Goal: Register for event/course

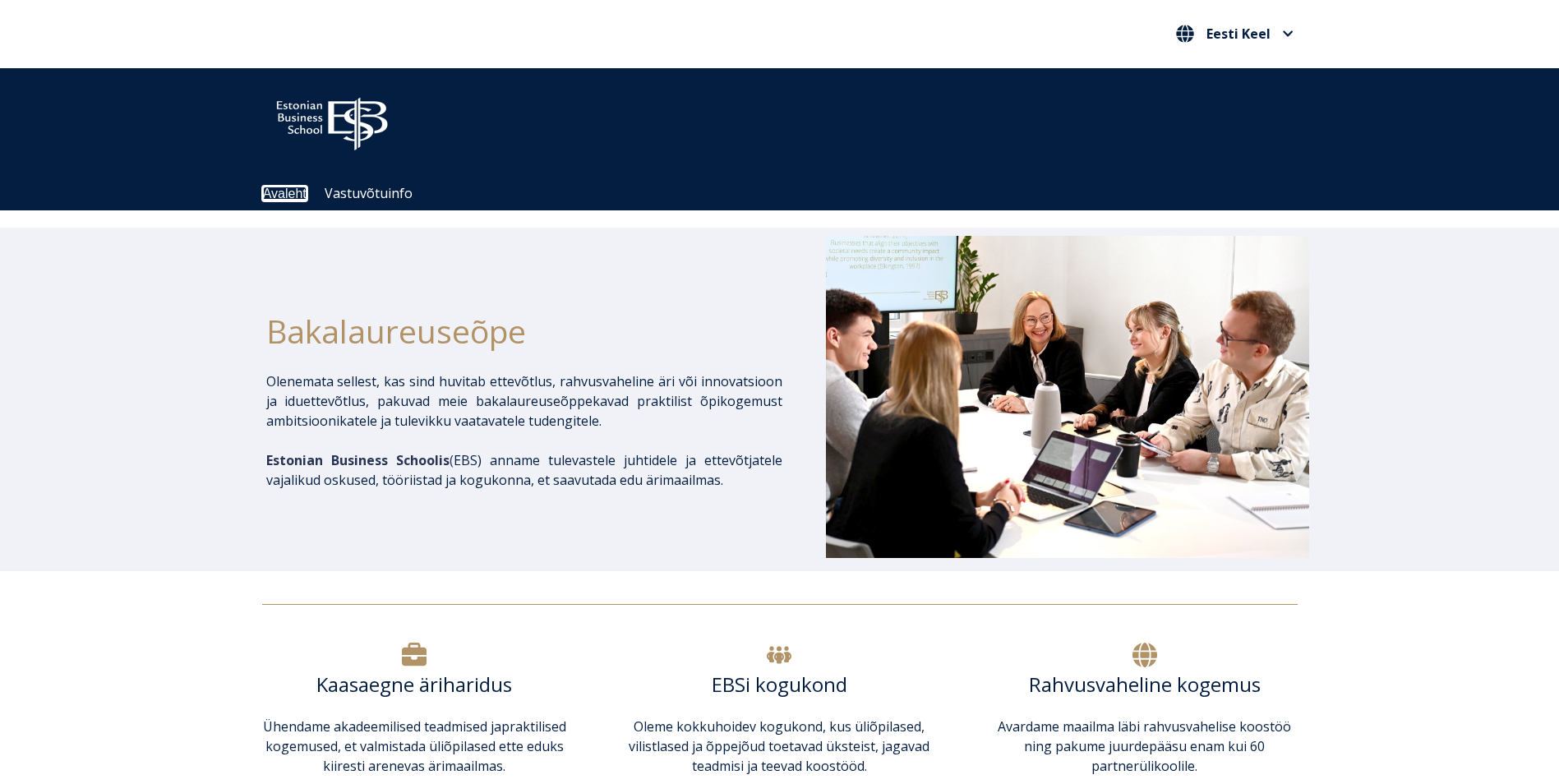
click at [287, 198] on link "Avaleht" at bounding box center [284, 194] width 44 height 14
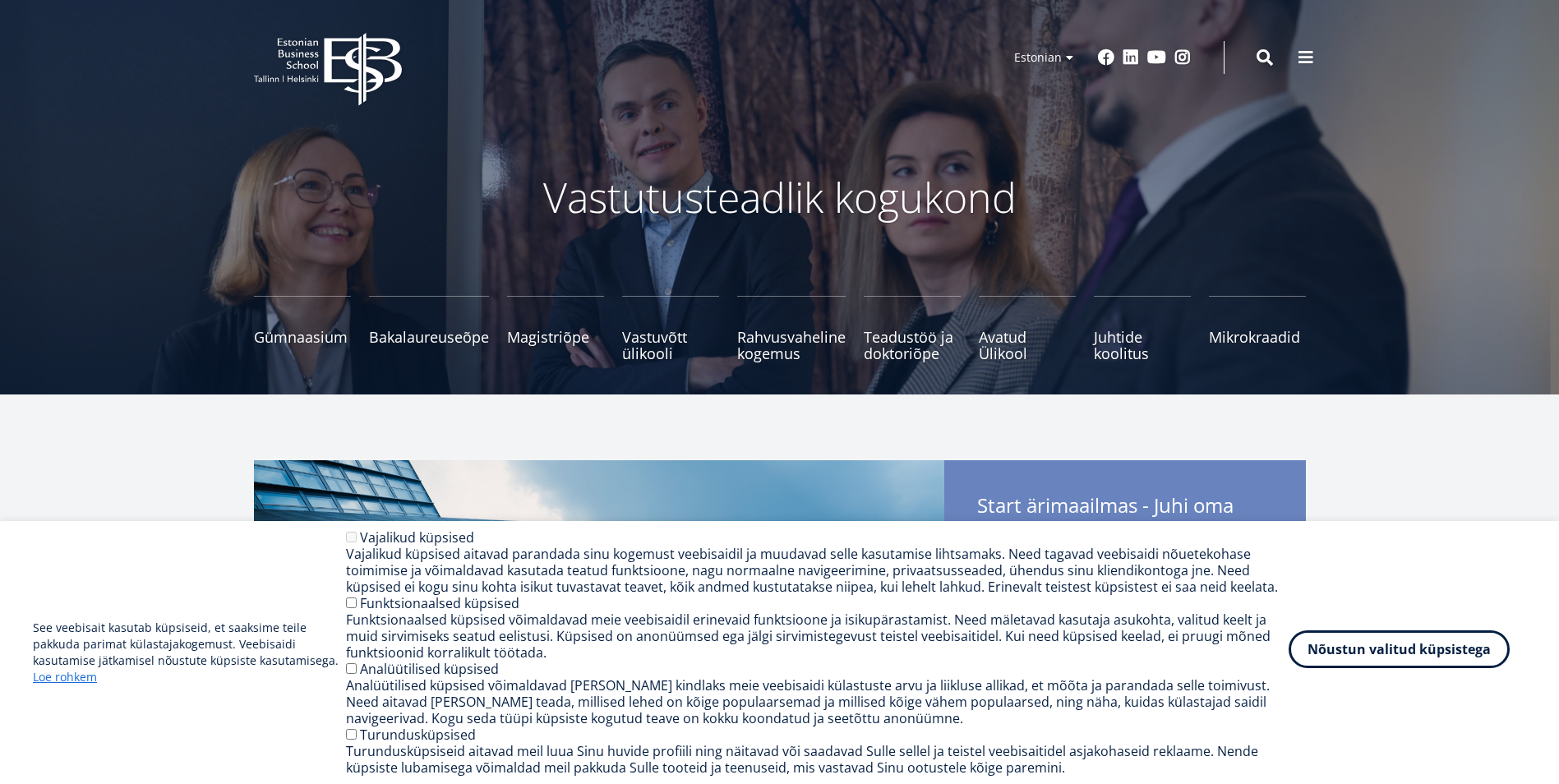
click at [1374, 650] on button "Nõustun valitud küpsistega" at bounding box center [1399, 649] width 221 height 38
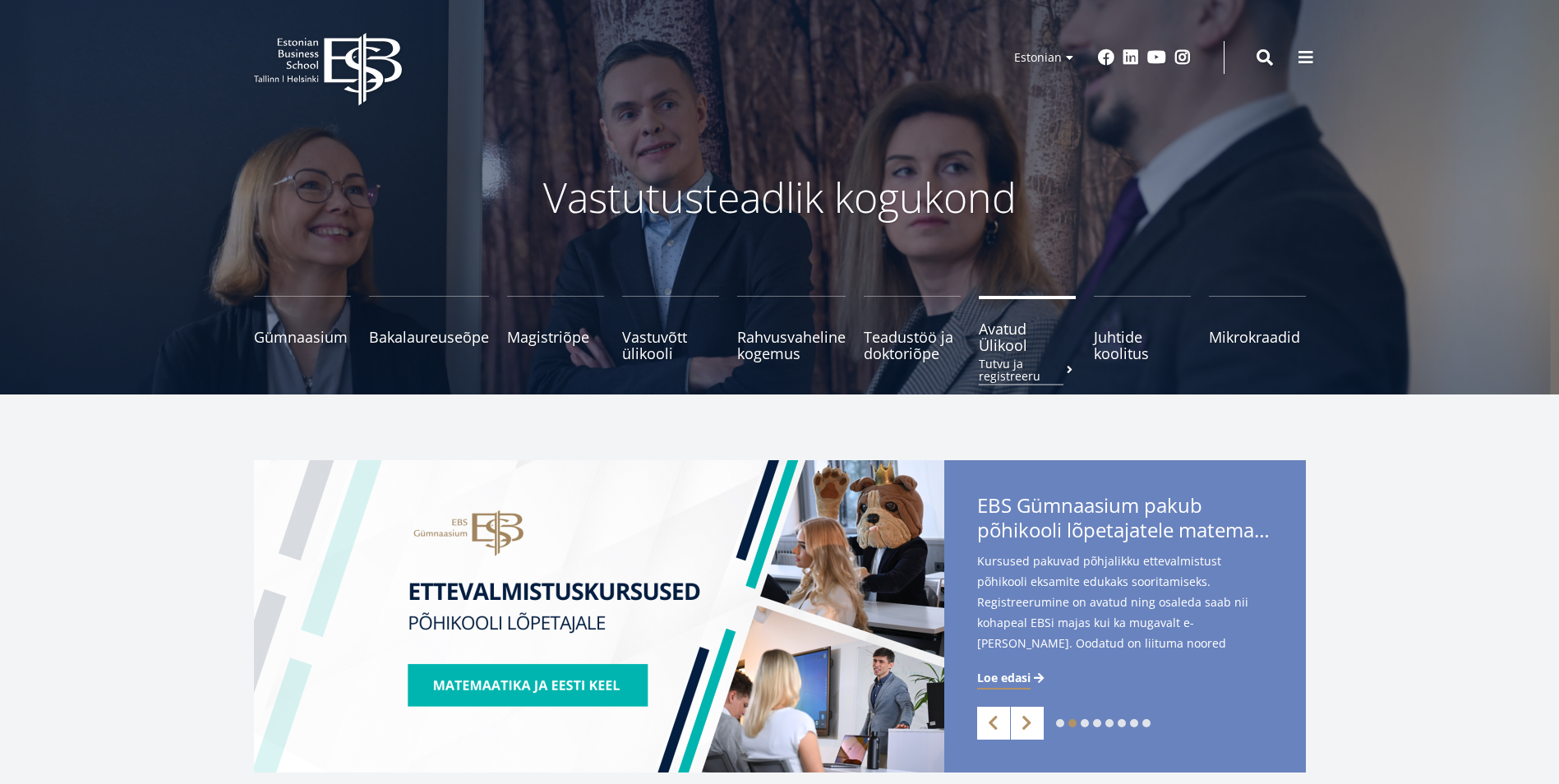
click at [1015, 370] on small "Tutvu ja registreeru" at bounding box center [1027, 369] width 97 height 25
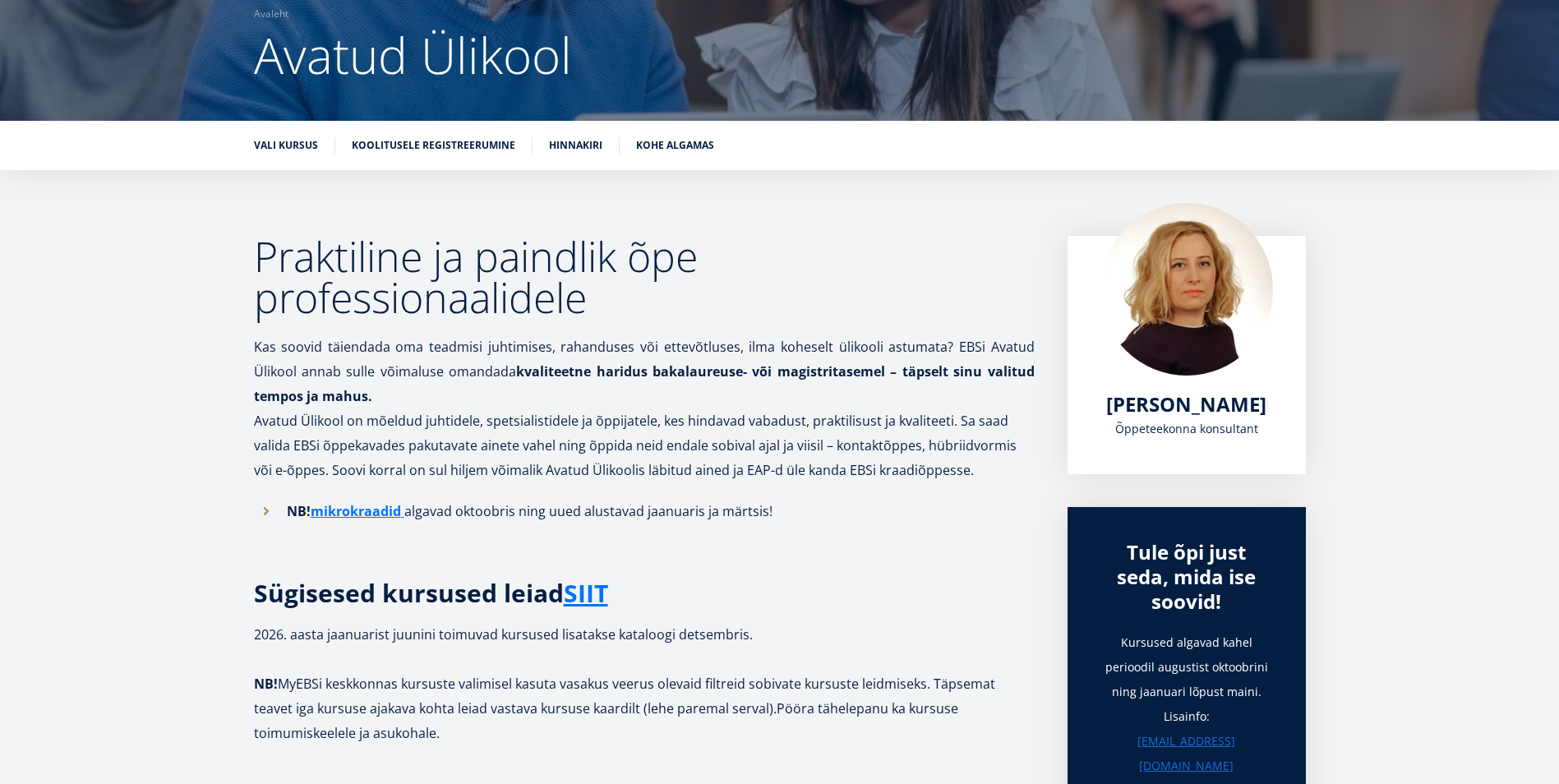
scroll to position [165, 0]
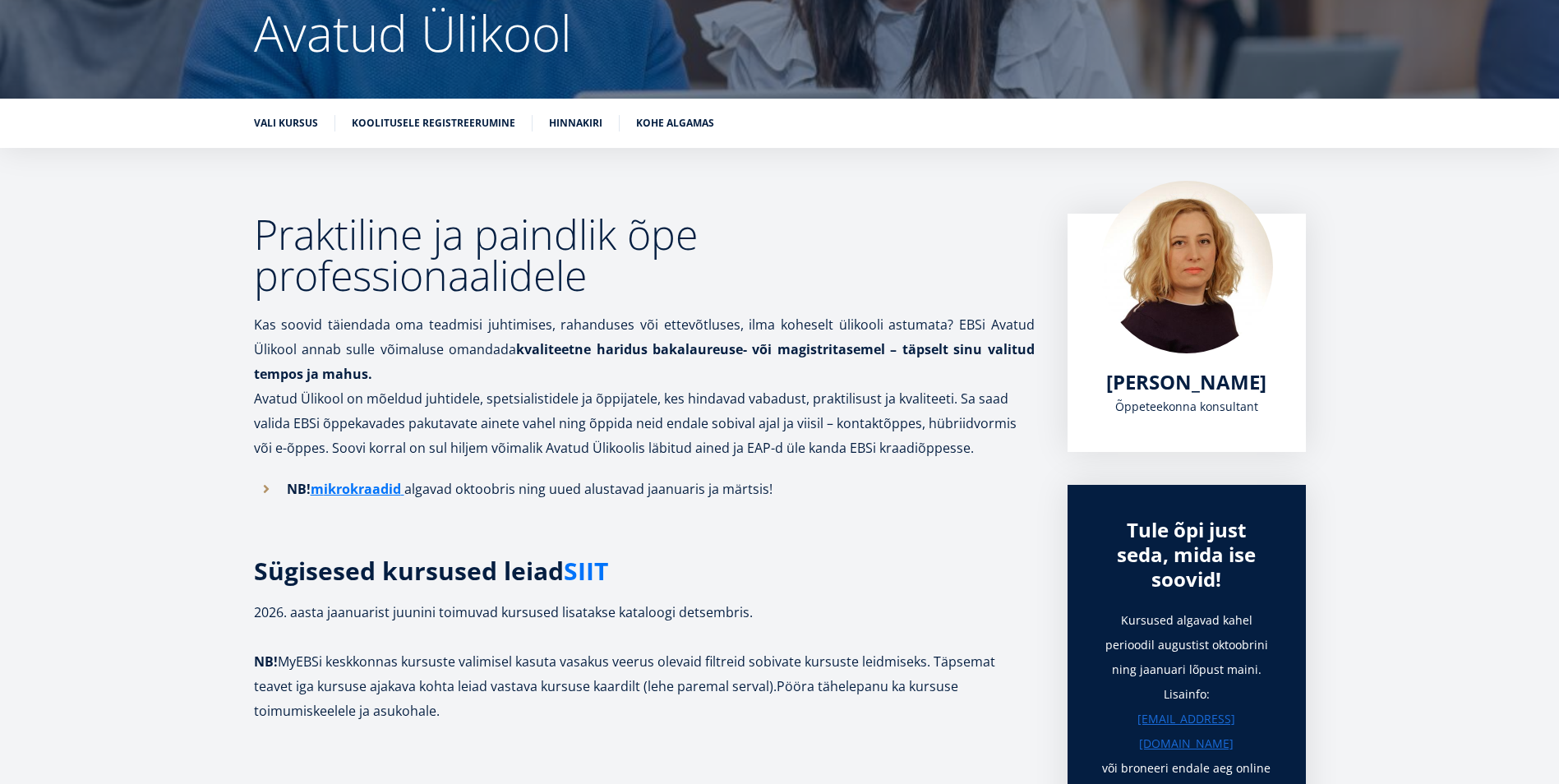
click at [604, 573] on link "SIIT" at bounding box center [586, 571] width 44 height 25
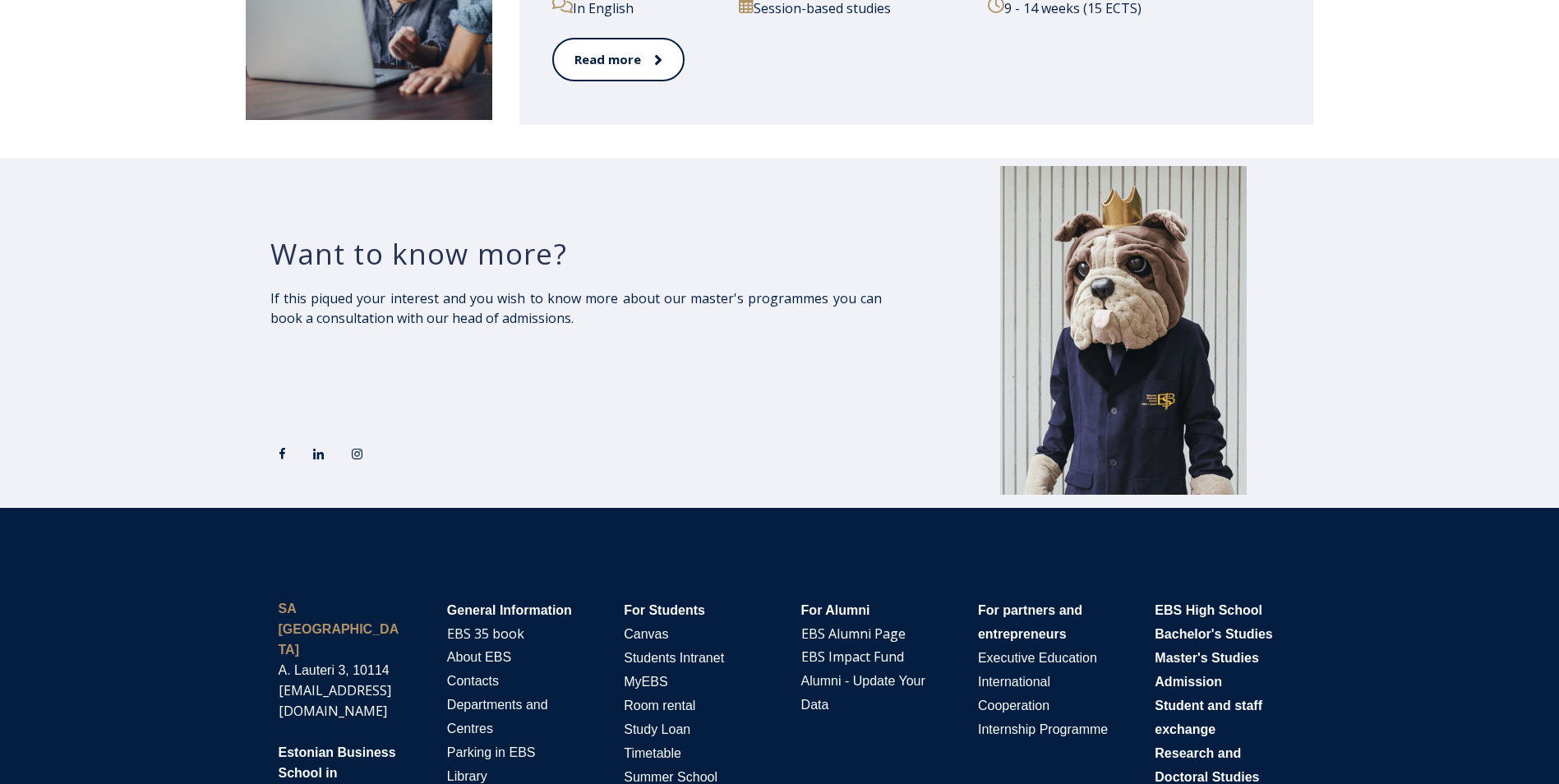
scroll to position [2465, 0]
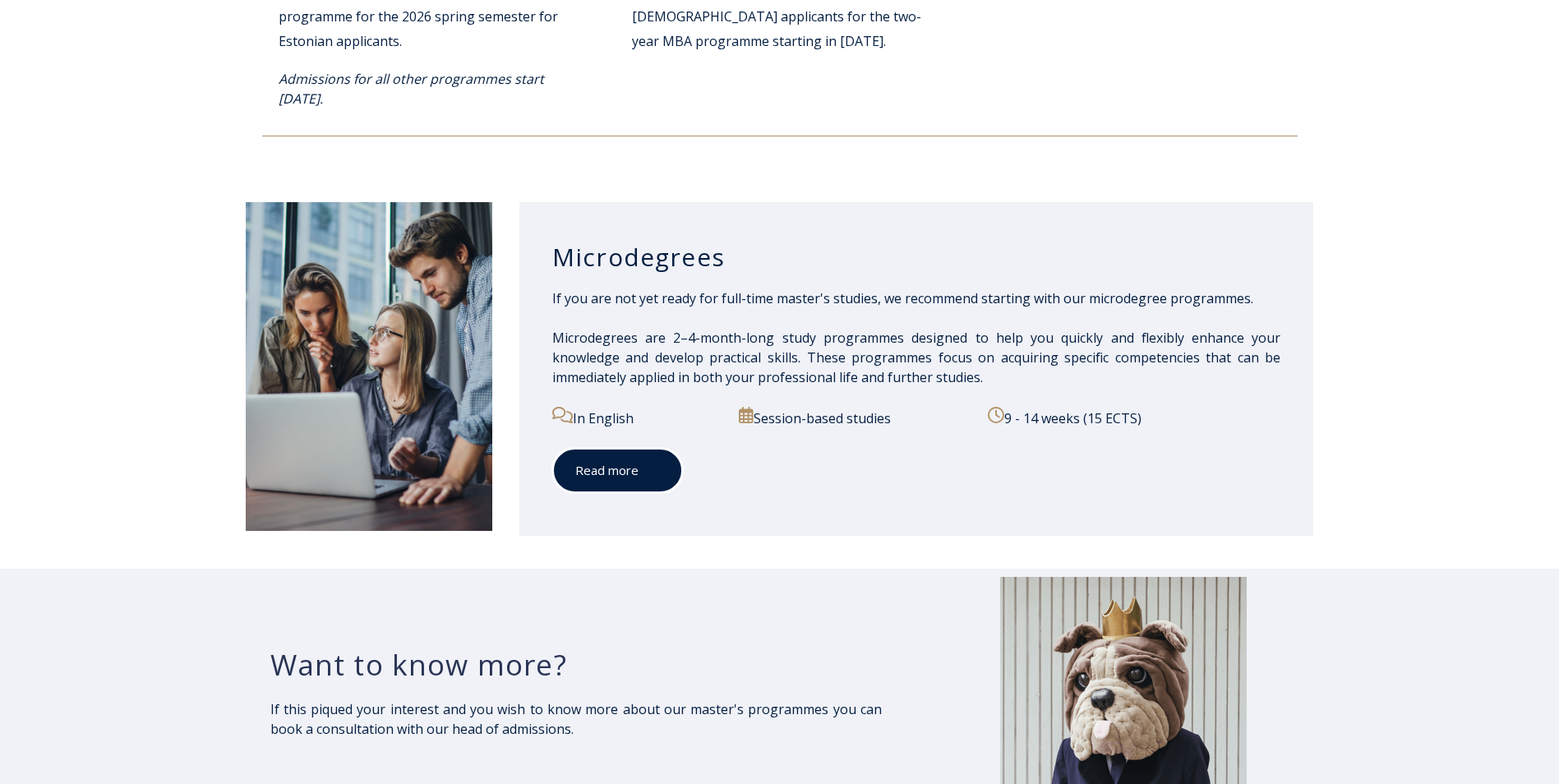
click at [630, 462] on link "Read more" at bounding box center [617, 470] width 131 height 45
